Goal: Task Accomplishment & Management: Manage account settings

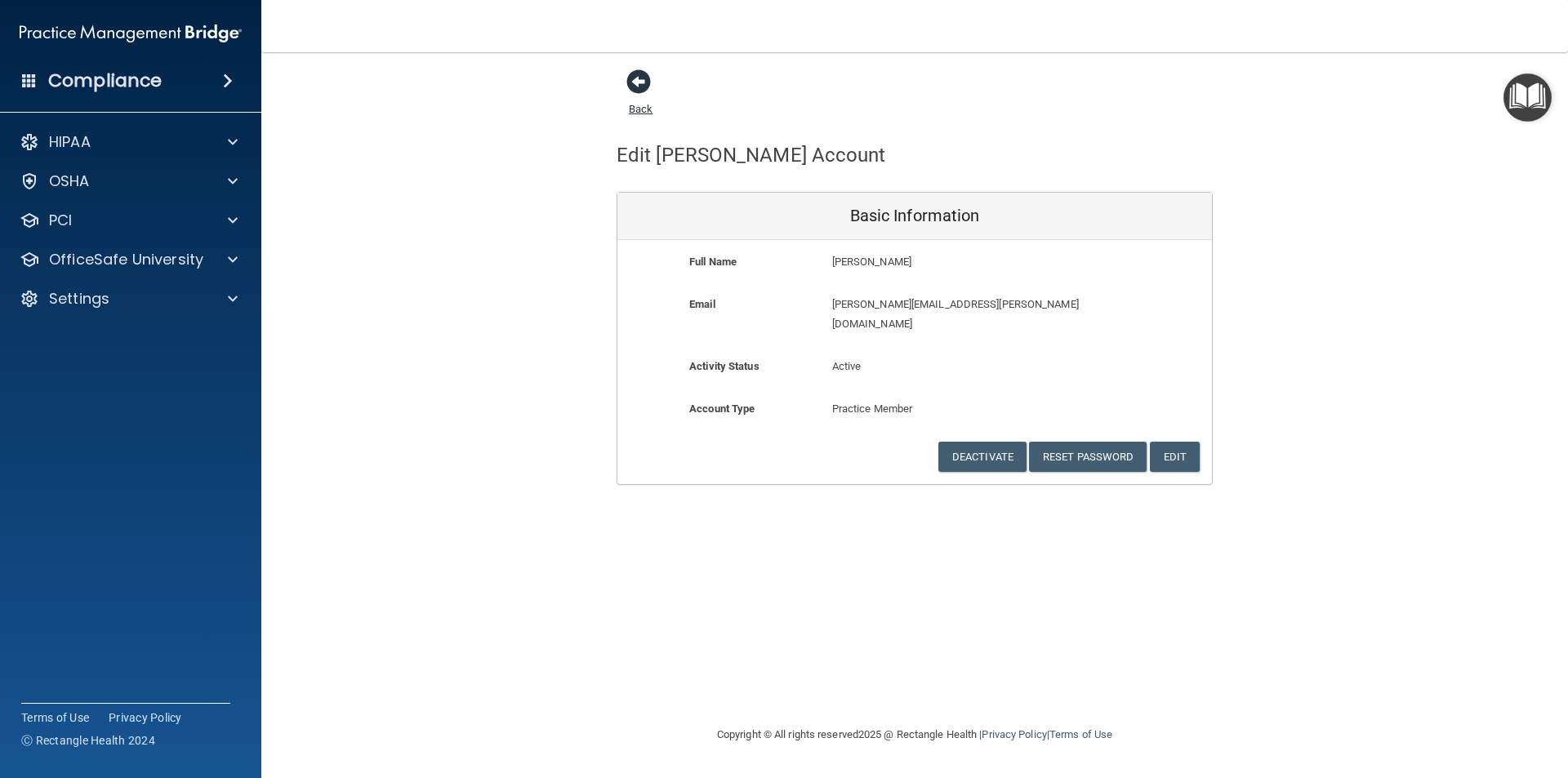
click at [637, 80] on span at bounding box center [638, 81] width 24 height 24
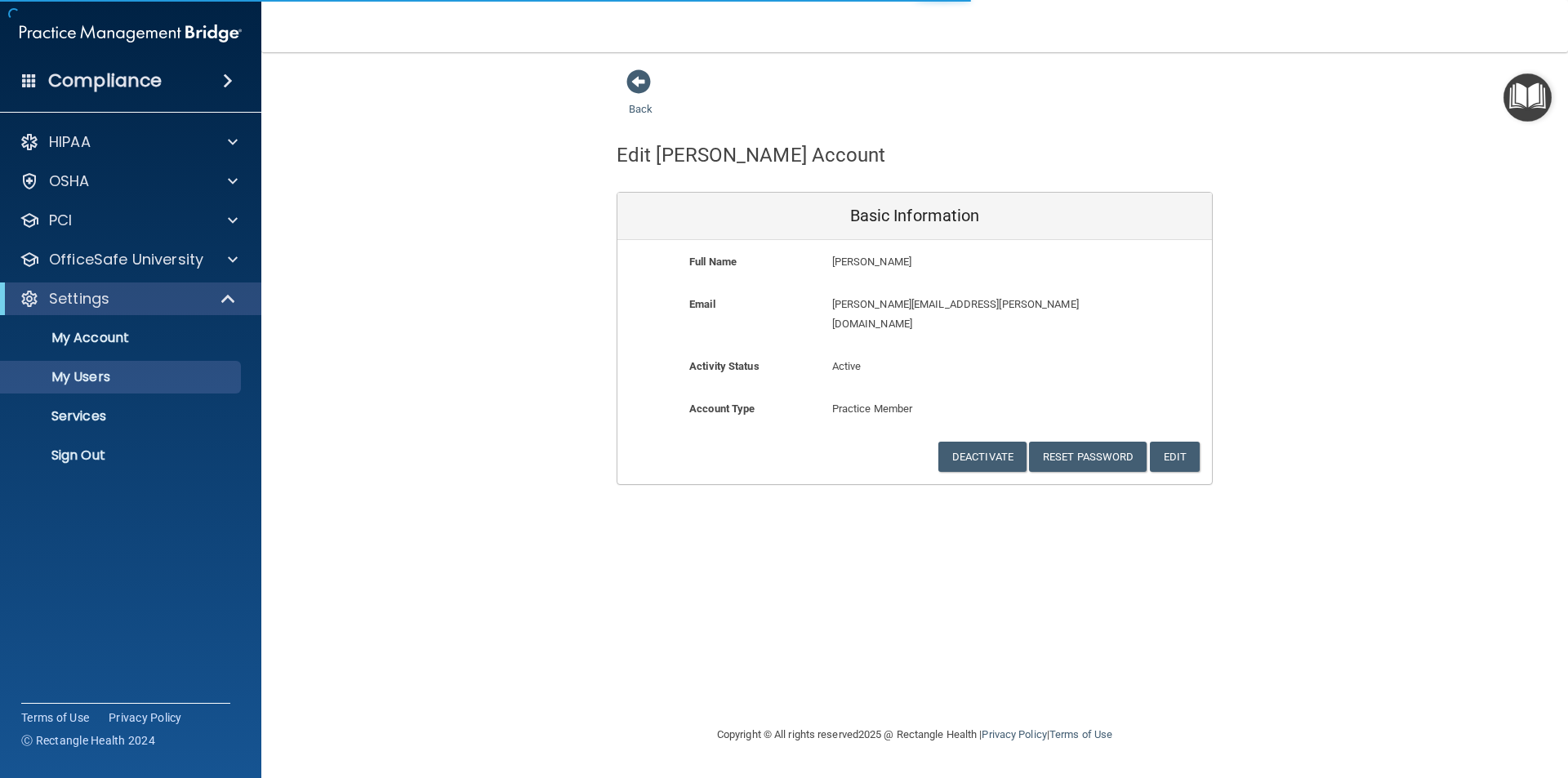
select select "20"
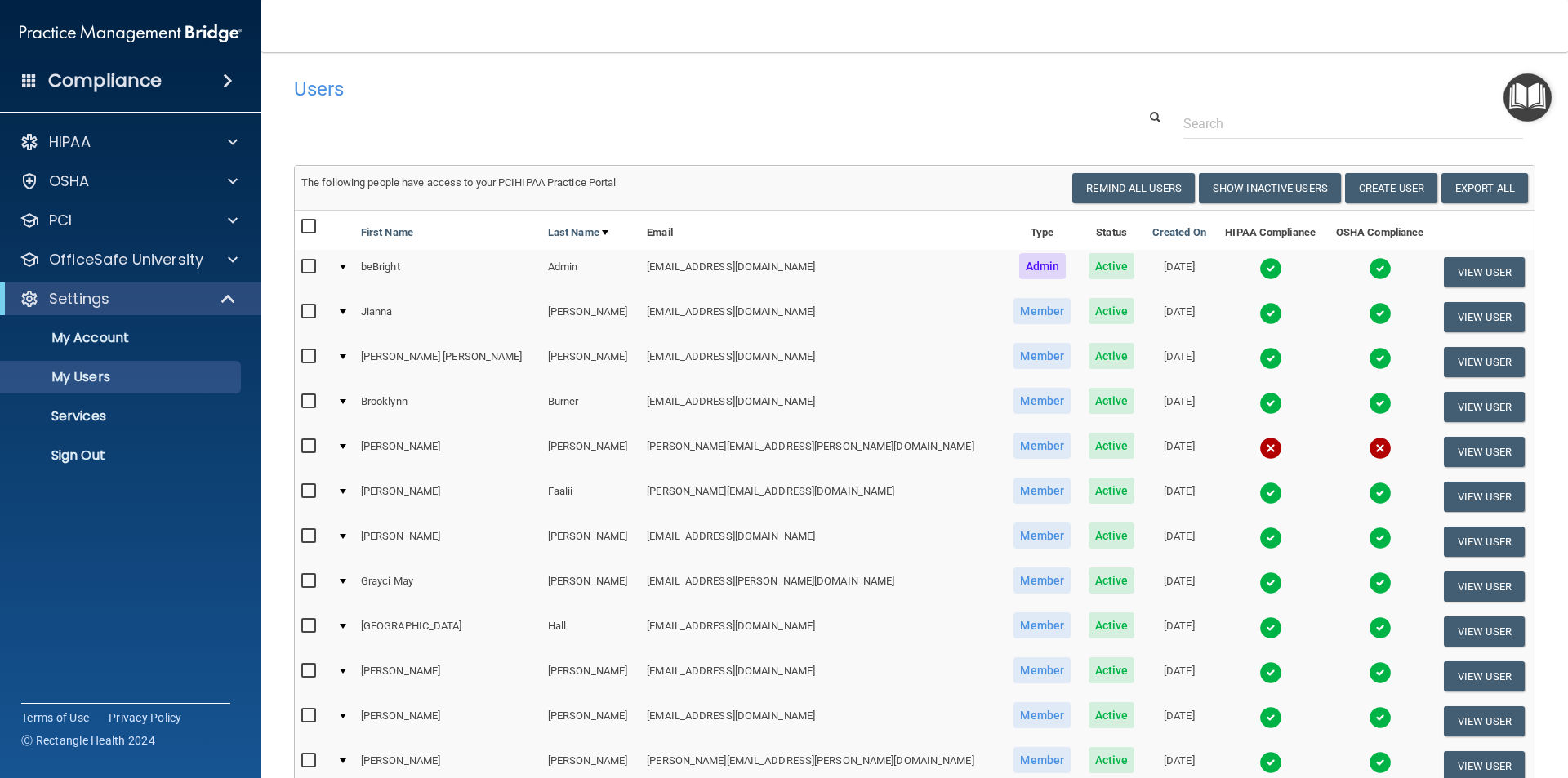
click at [310, 446] on input "checkbox" at bounding box center [310, 446] width 18 height 13
checkbox input "true"
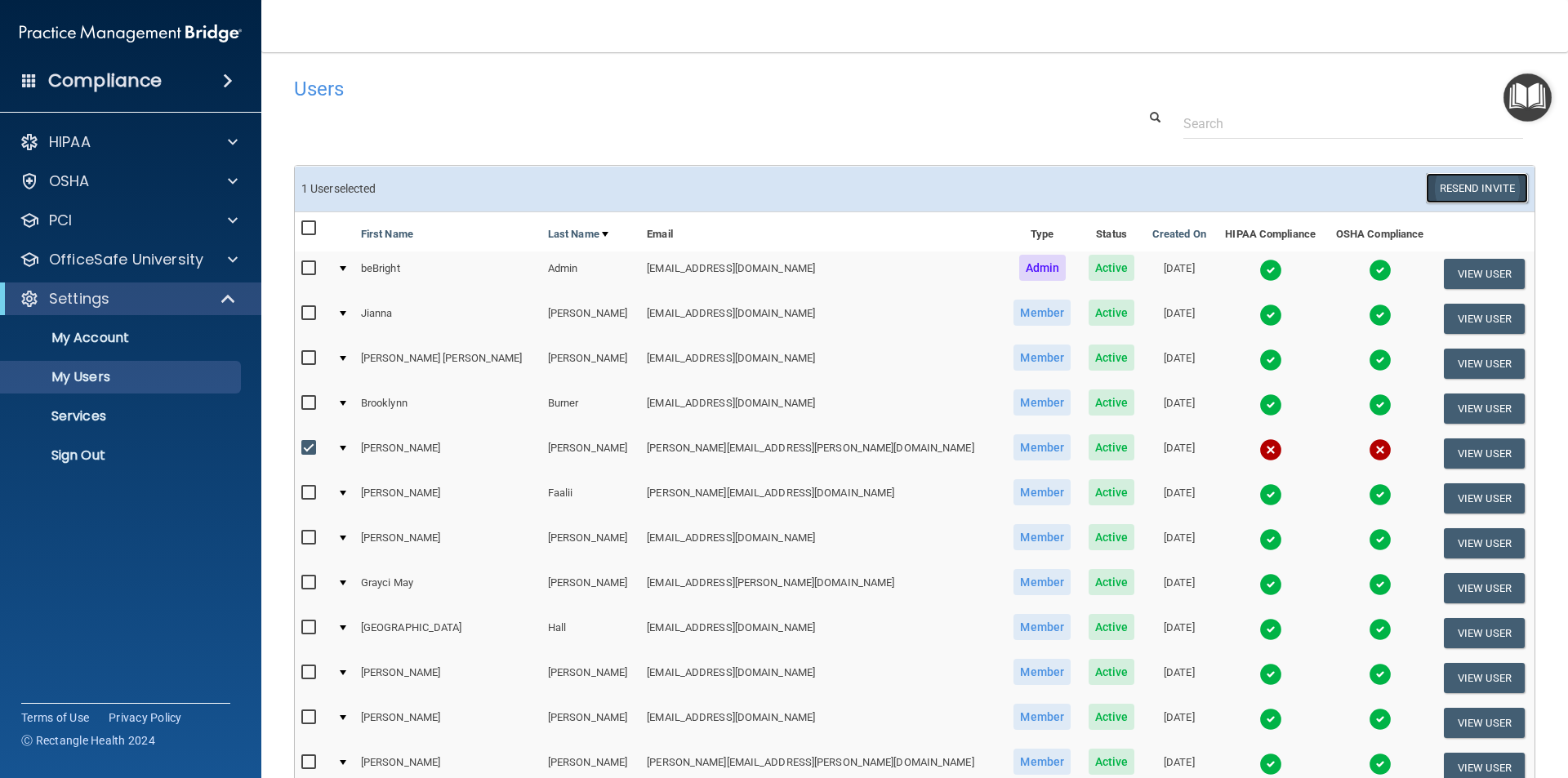
click at [1442, 194] on button "Resend Invite" at bounding box center [1477, 187] width 102 height 30
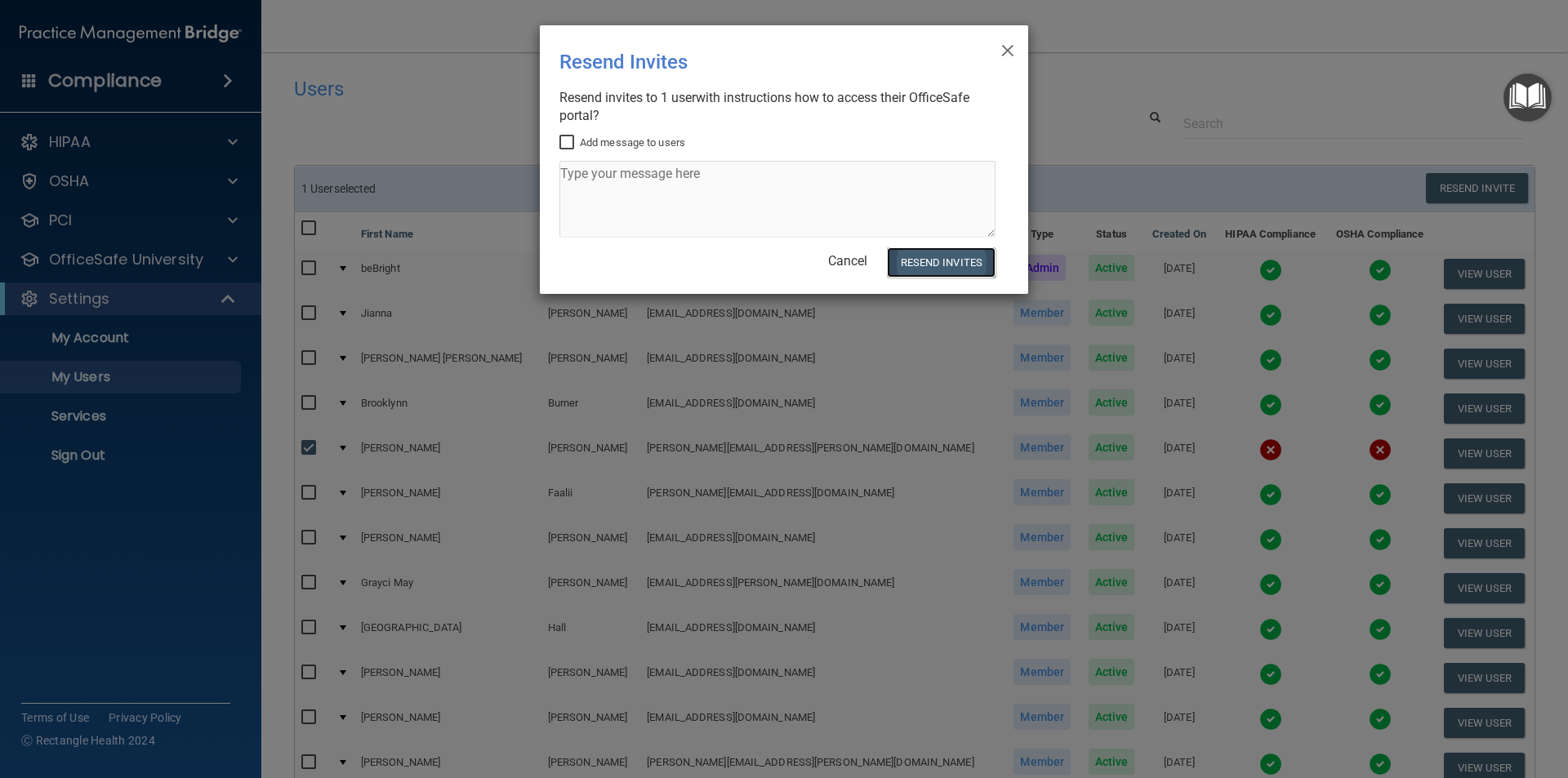
click at [926, 261] on button "Resend Invites" at bounding box center [941, 262] width 109 height 30
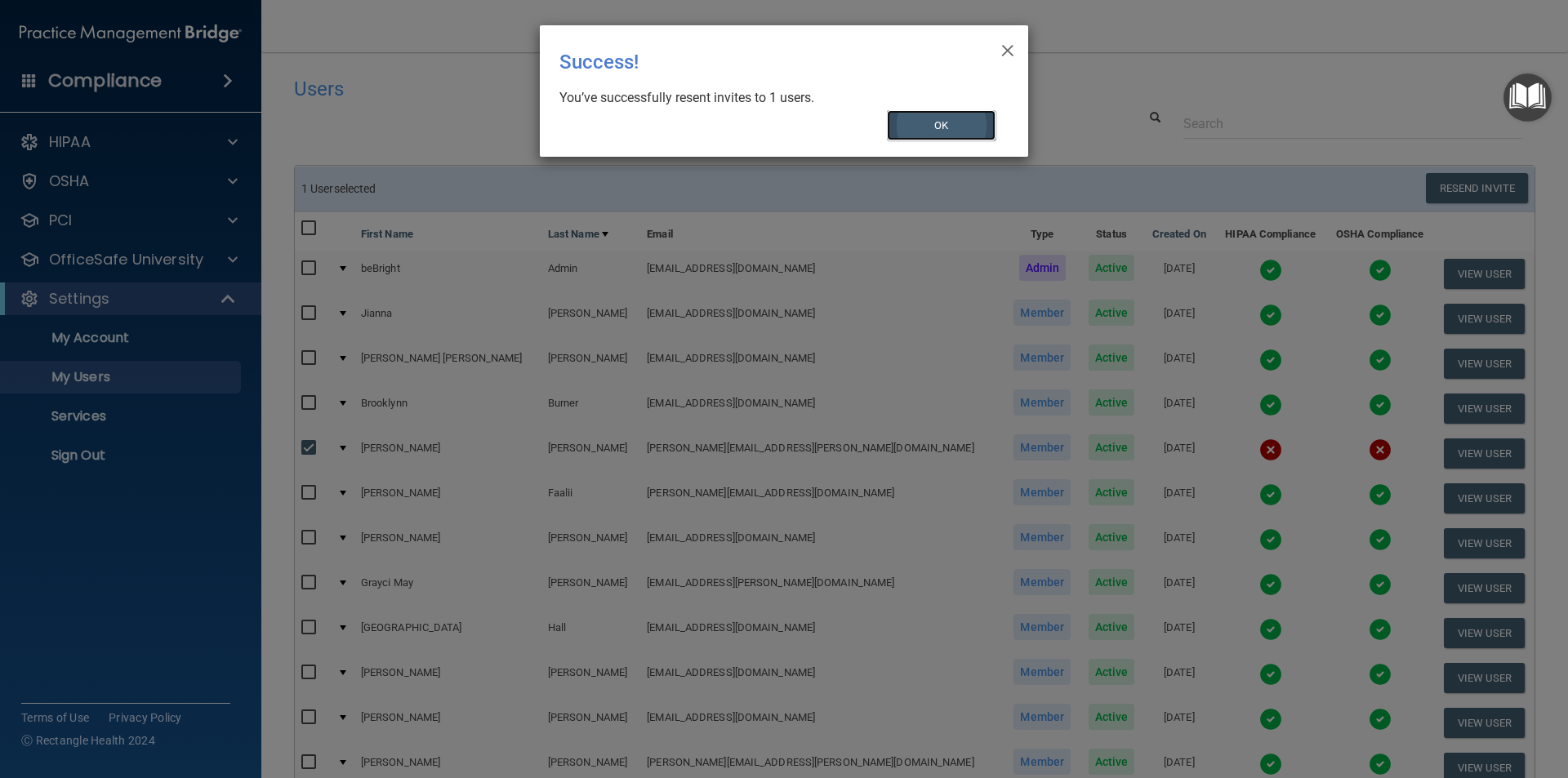
click at [953, 123] on button "OK" at bounding box center [941, 125] width 110 height 30
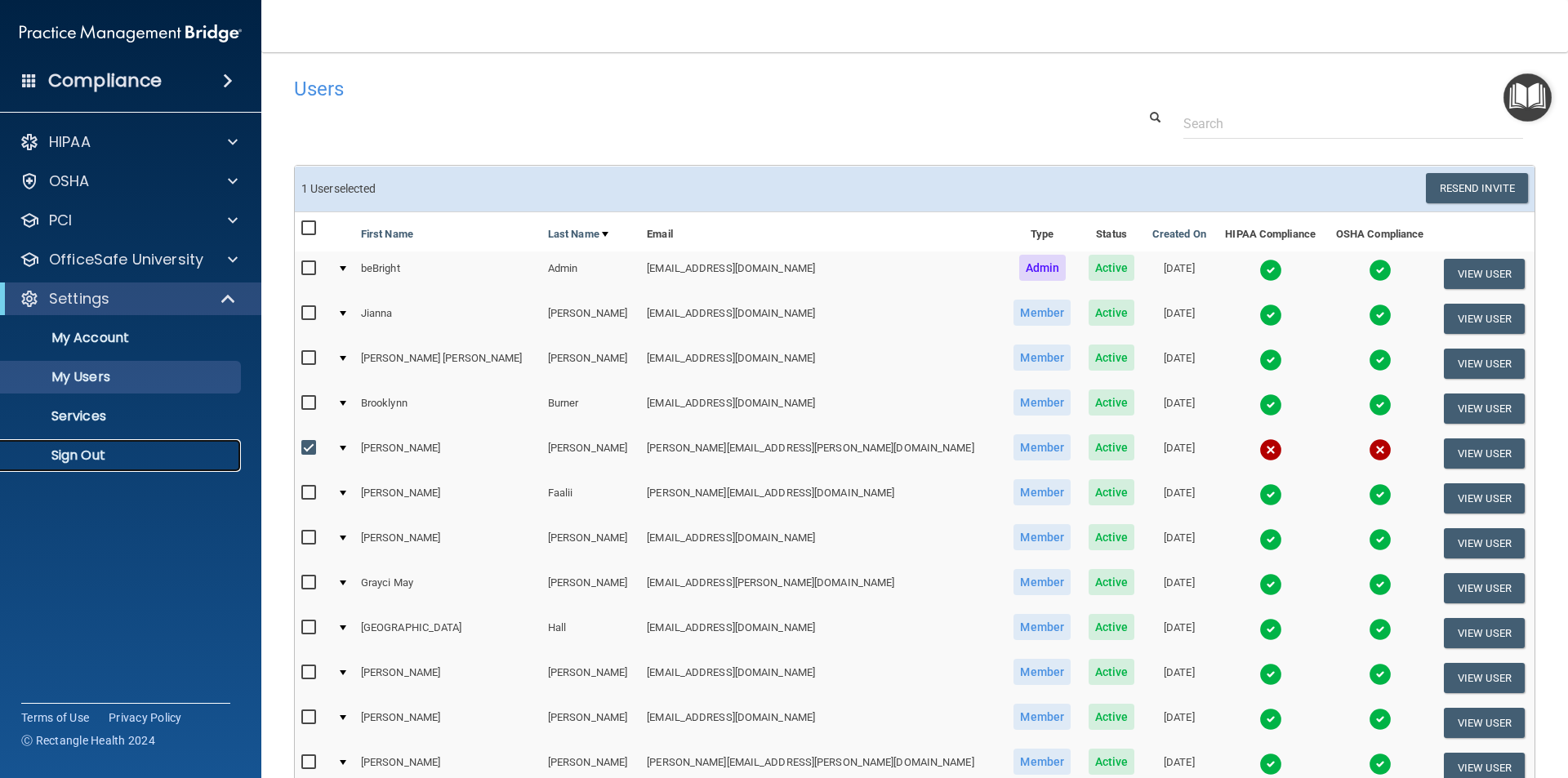
click at [70, 452] on p "Sign Out" at bounding box center [122, 455] width 223 height 16
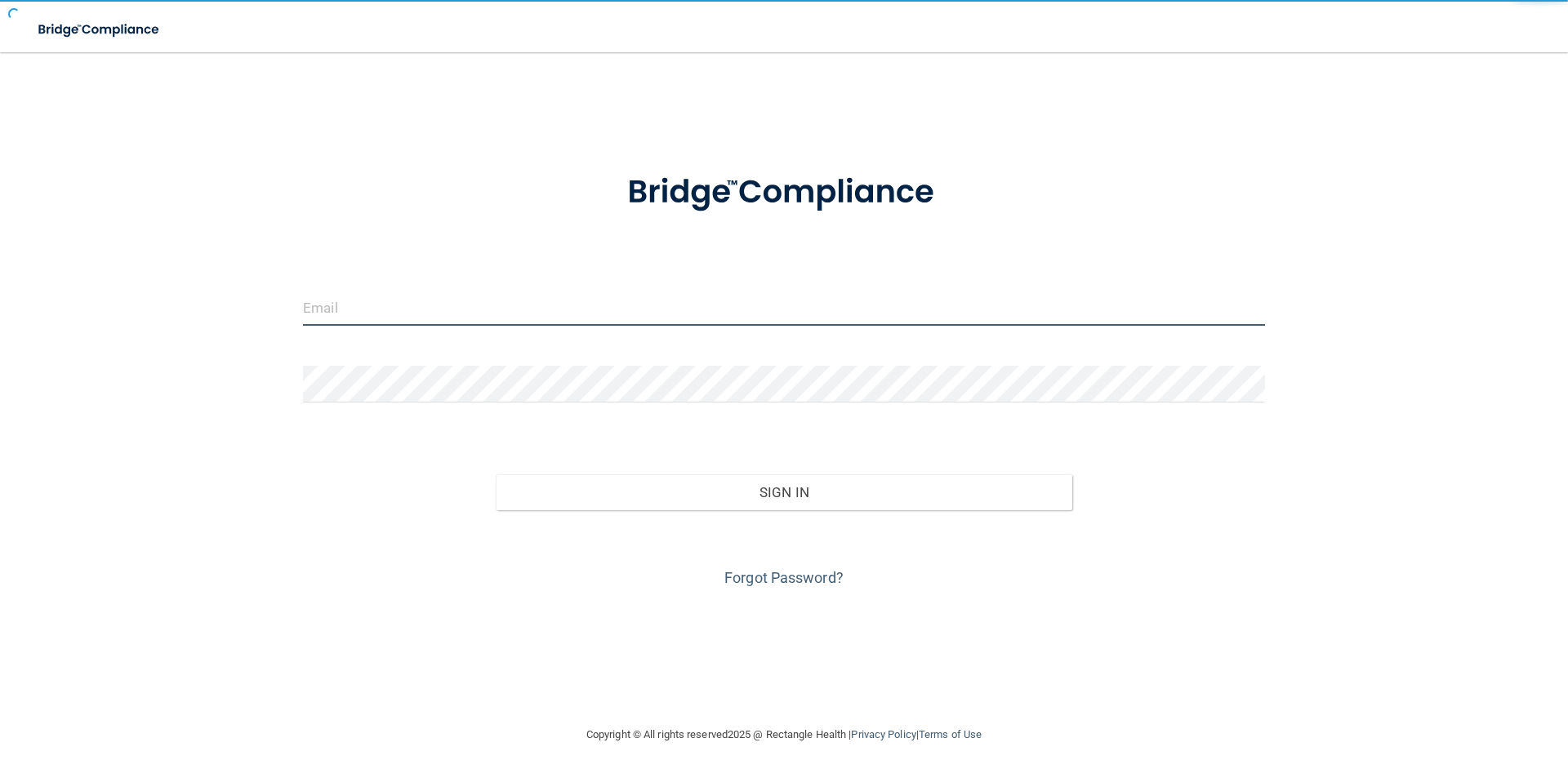
type input "[PERSON_NAME][EMAIL_ADDRESS][PERSON_NAME][DOMAIN_NAME]"
